Goal: Information Seeking & Learning: Check status

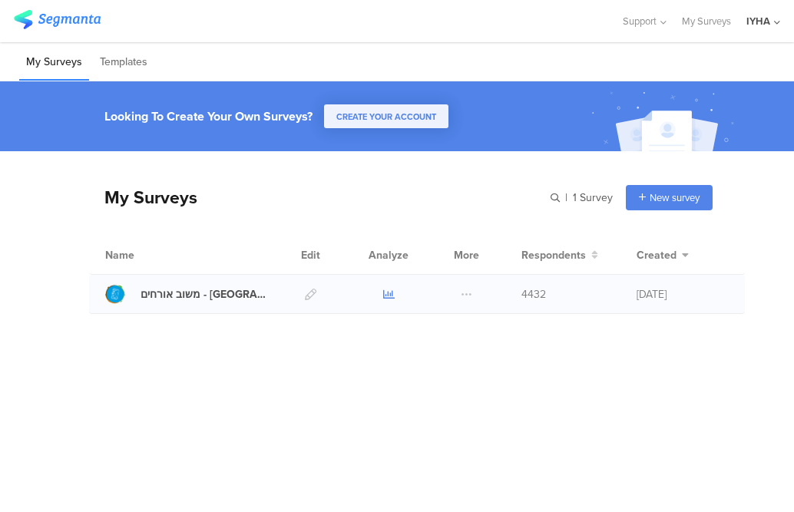
click at [385, 294] on icon at bounding box center [389, 295] width 12 height 12
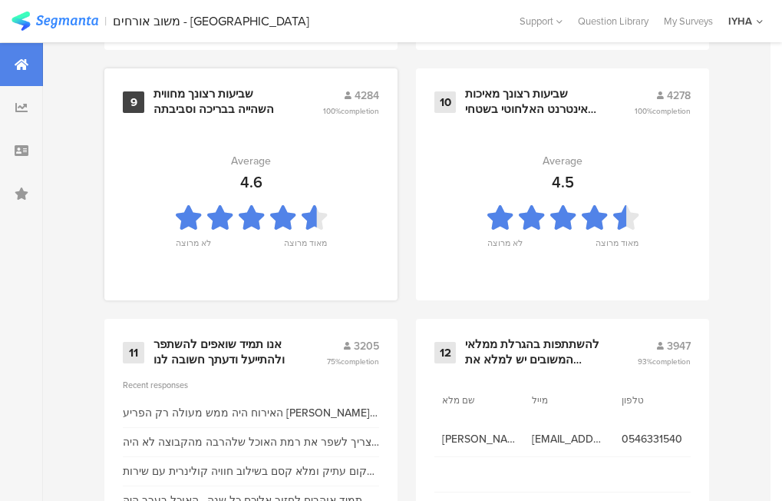
scroll to position [1783, 0]
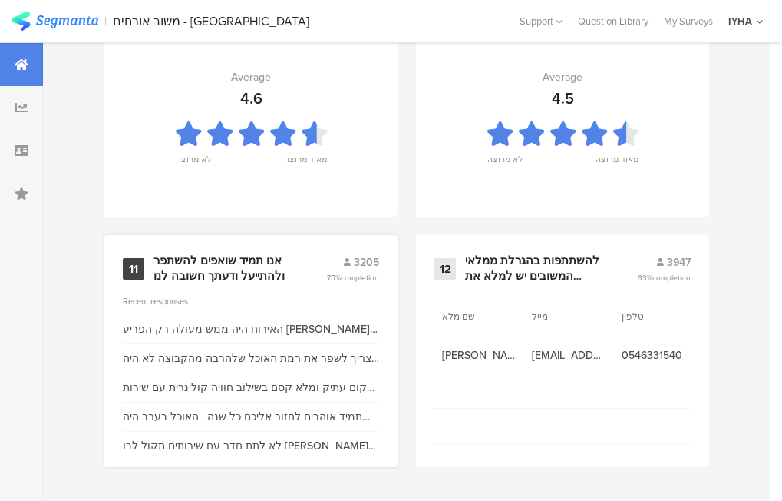
click at [223, 275] on div "אנו תמיד שואפים להשתפר ולהתייעל ודעתך חשובה לנו" at bounding box center [222, 268] width 136 height 30
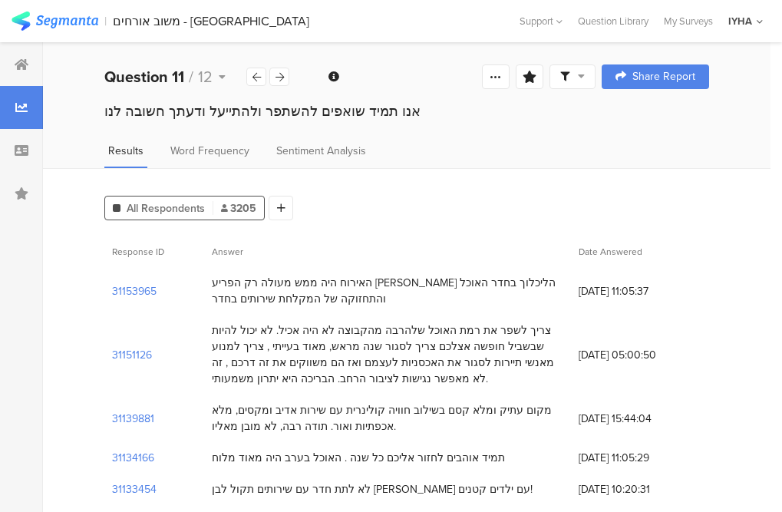
scroll to position [154, 0]
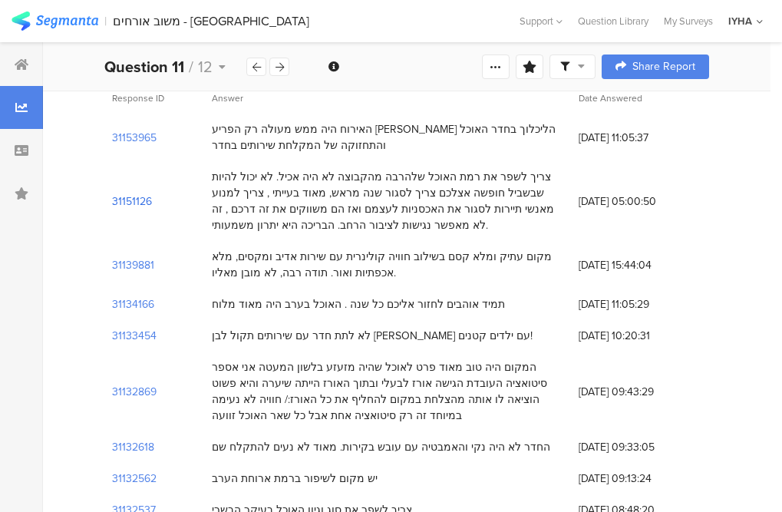
click at [129, 198] on section "31151126" at bounding box center [132, 202] width 40 height 16
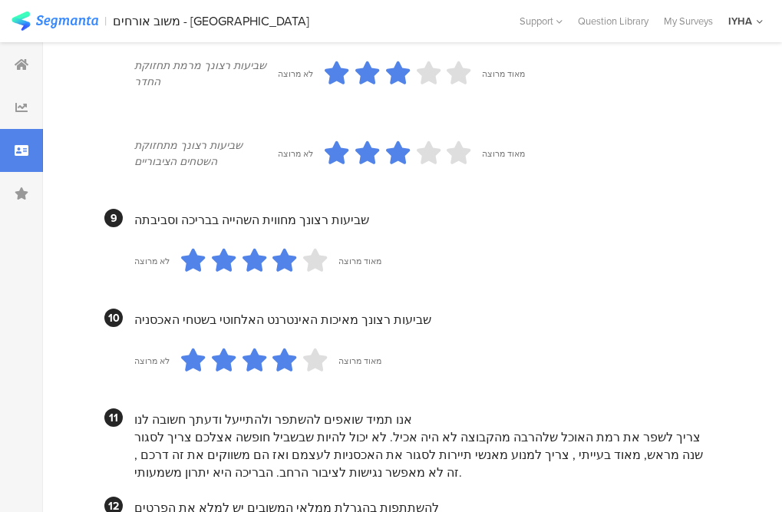
scroll to position [1557, 0]
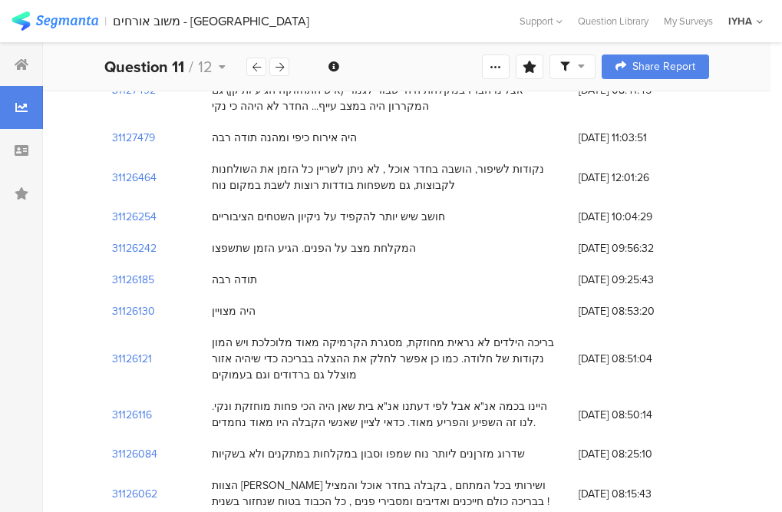
scroll to position [154, 0]
